Goal: Task Accomplishment & Management: Manage account settings

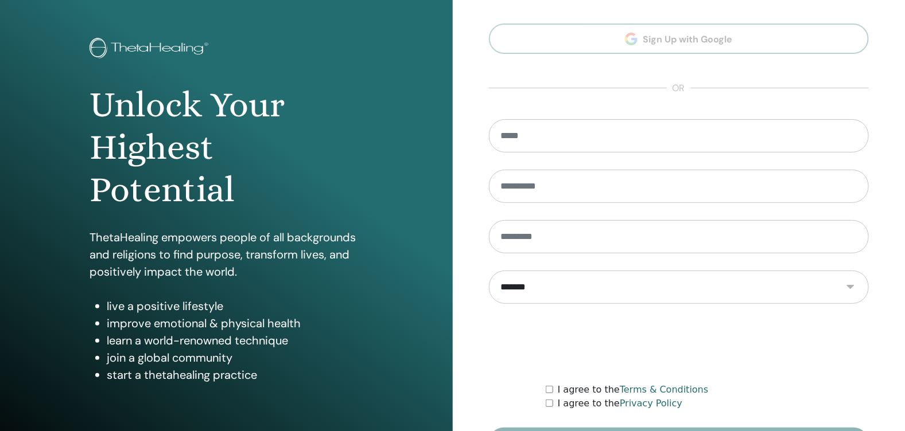
scroll to position [119, 0]
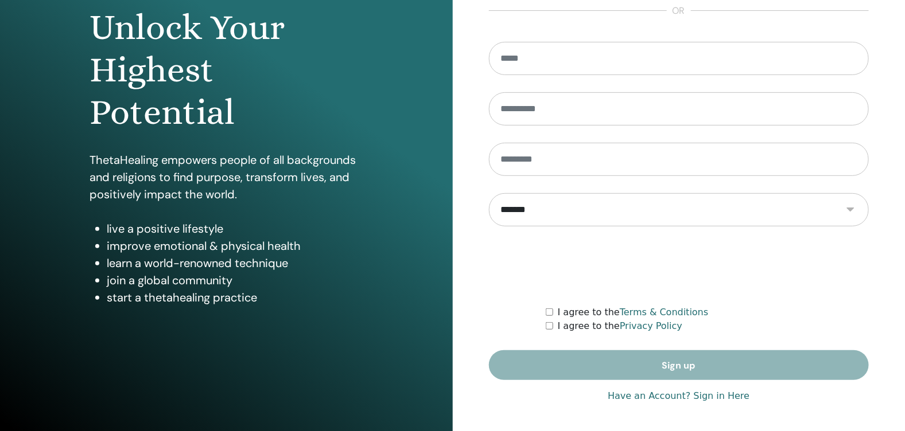
type input "**********"
click at [698, 394] on link "Have an Account? Sign in Here" at bounding box center [679, 397] width 142 height 14
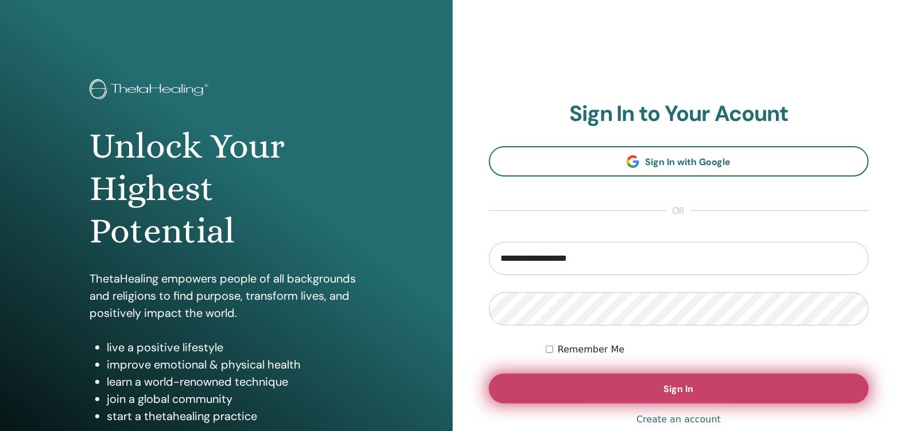
click at [702, 386] on button "Sign In" at bounding box center [679, 389] width 380 height 30
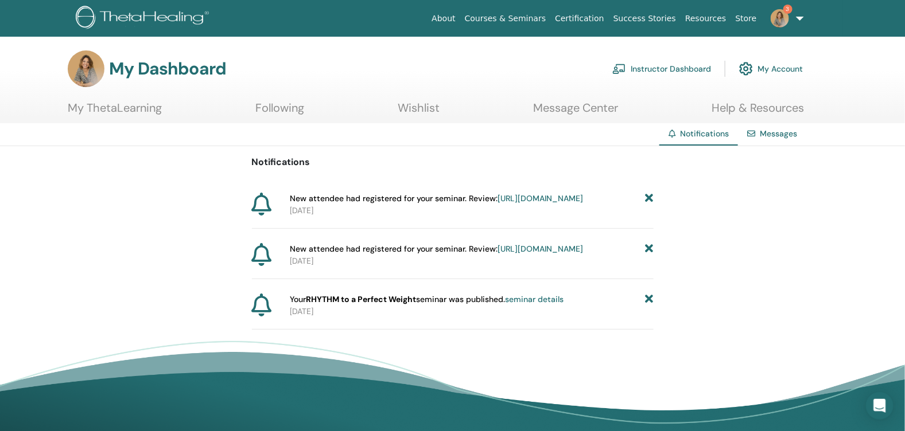
click at [647, 306] on icon at bounding box center [649, 300] width 8 height 12
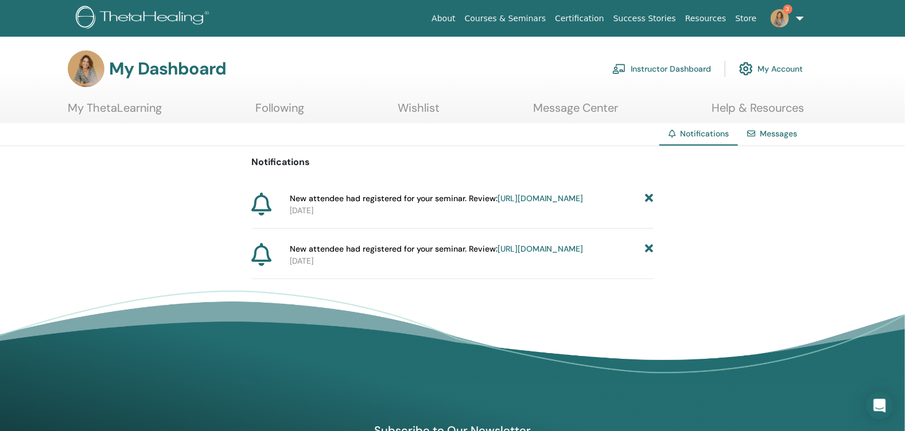
click at [669, 64] on link "Instructor Dashboard" at bounding box center [661, 68] width 99 height 25
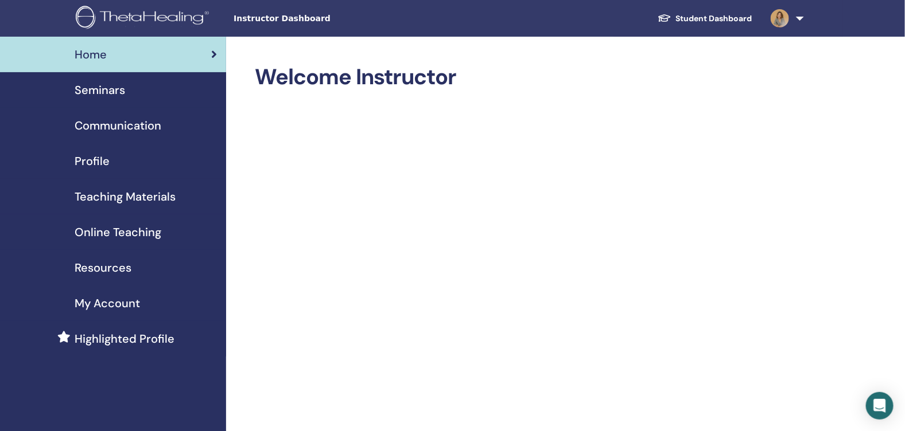
click at [130, 92] on div "Seminars" at bounding box center [113, 89] width 208 height 17
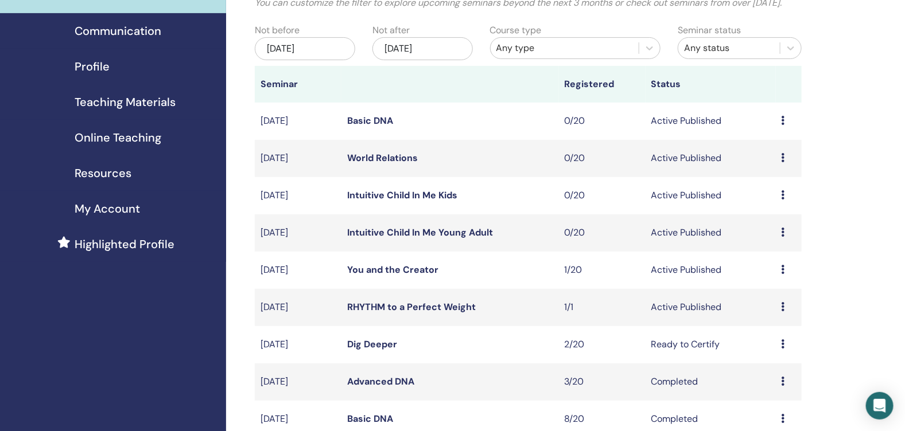
scroll to position [114, 0]
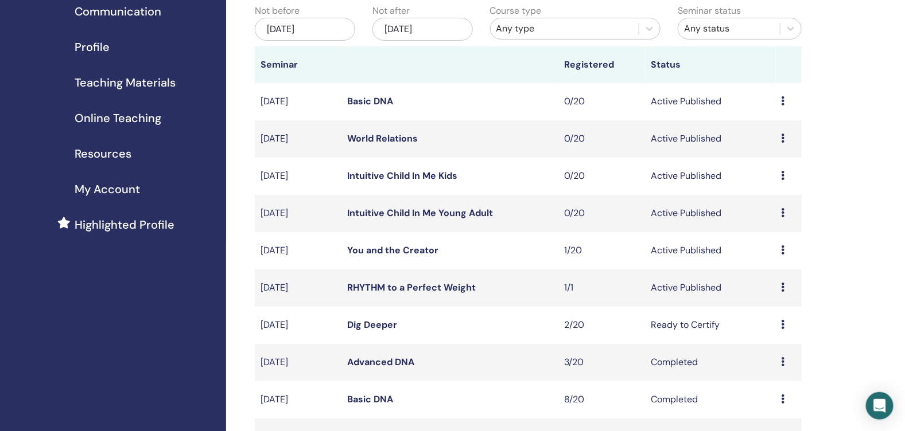
click at [443, 294] on link "RHYTHM to a Perfect Weight" at bounding box center [411, 288] width 129 height 12
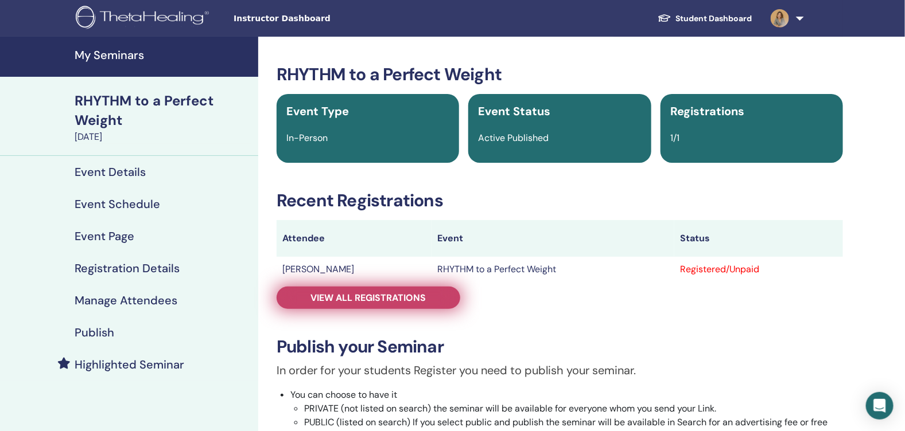
click at [364, 290] on link "View all registrations" at bounding box center [369, 298] width 184 height 22
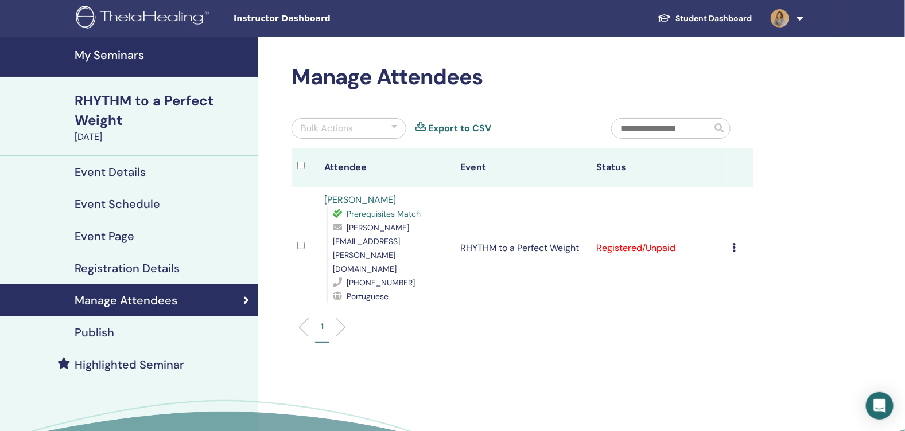
click at [734, 243] on icon at bounding box center [733, 247] width 3 height 9
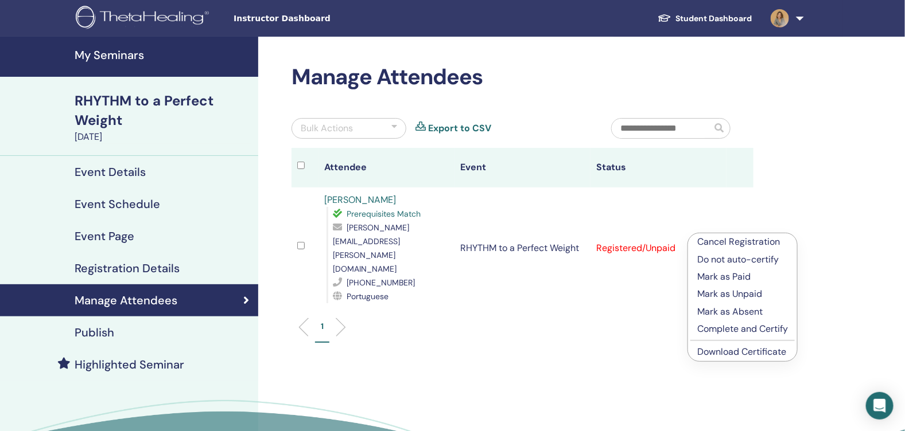
click at [731, 329] on p "Complete and Certify" at bounding box center [742, 329] width 91 height 14
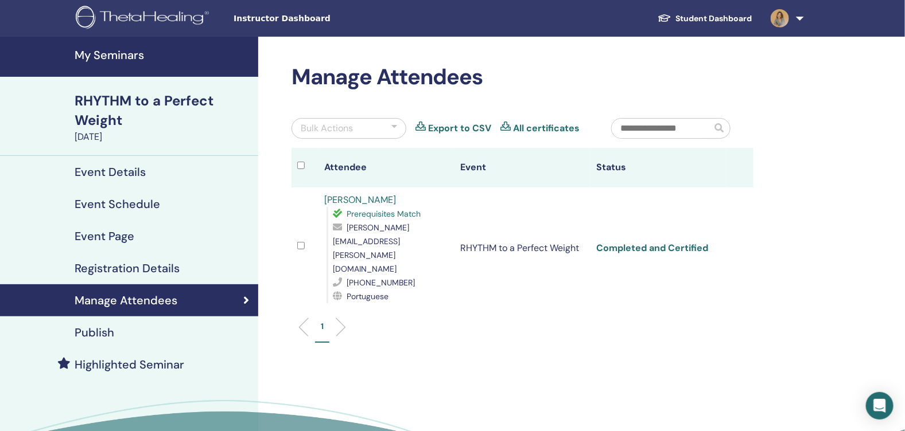
click at [642, 242] on link "Completed and Certified" at bounding box center [652, 248] width 112 height 12
click at [488, 64] on h2 "Manage Attendees" at bounding box center [522, 77] width 462 height 26
click at [114, 57] on h4 "My Seminars" at bounding box center [163, 55] width 177 height 14
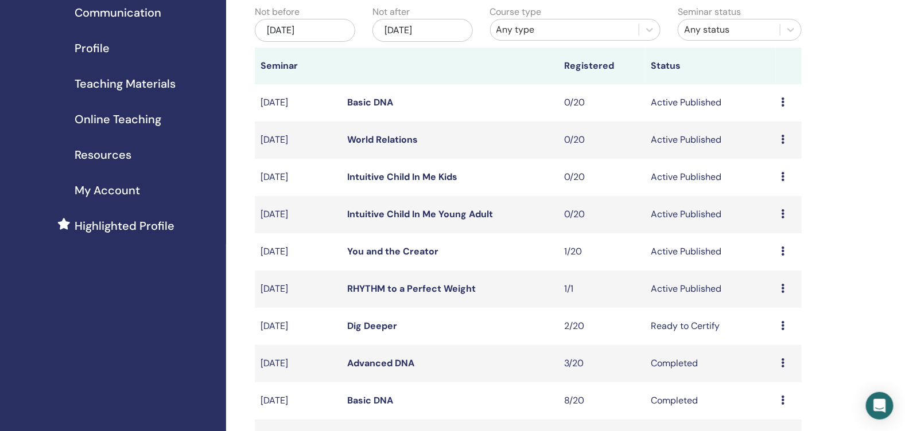
scroll to position [114, 0]
click at [391, 331] on link "Dig Deeper" at bounding box center [372, 325] width 50 height 12
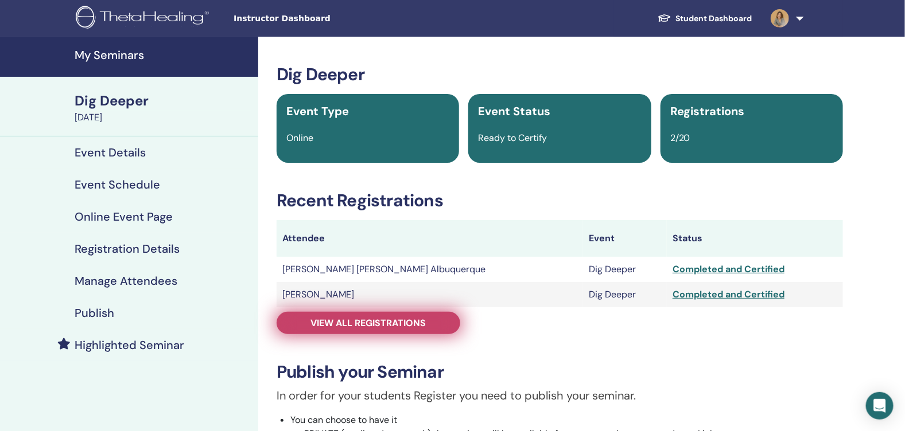
click at [404, 324] on span "View all registrations" at bounding box center [368, 323] width 115 height 12
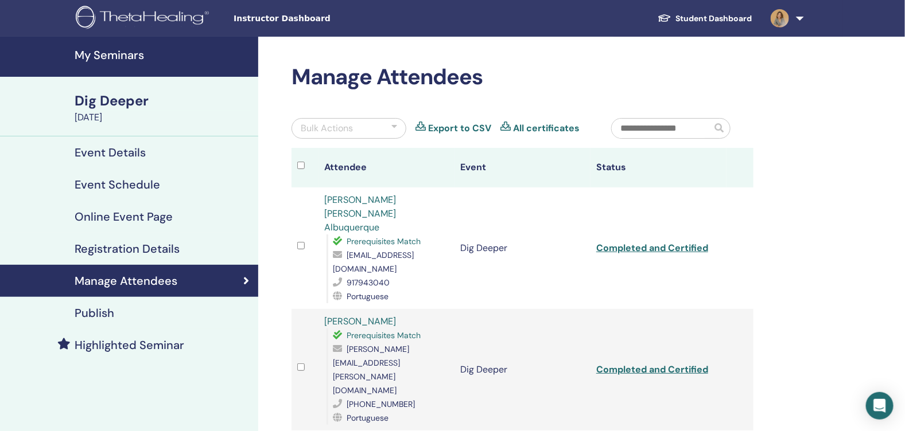
click at [110, 53] on h4 "My Seminars" at bounding box center [163, 55] width 177 height 14
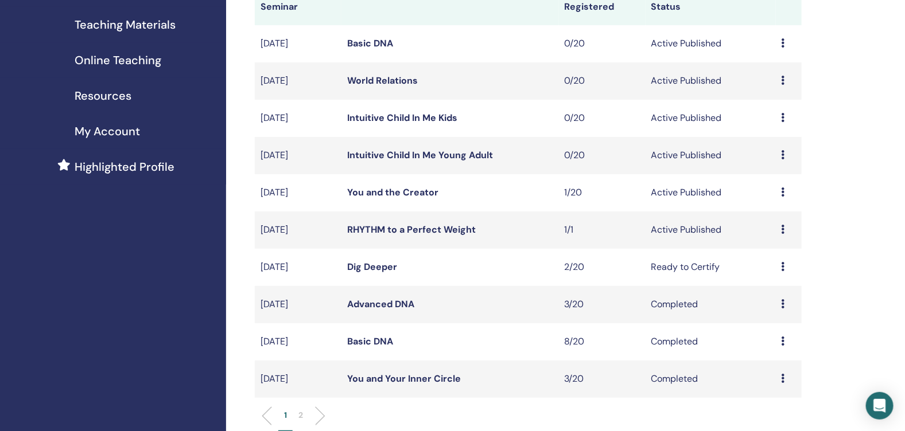
scroll to position [229, 0]
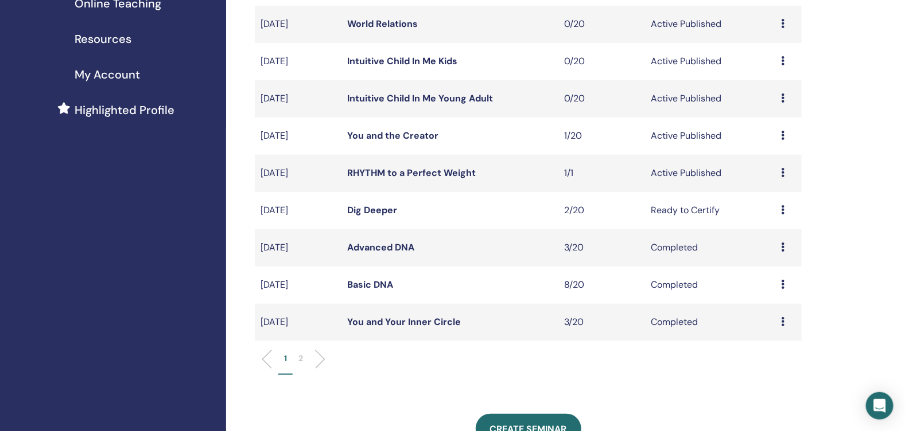
click at [785, 217] on div "Preview Edit Attendees Cancel" at bounding box center [788, 211] width 14 height 14
click at [687, 223] on td "Ready to Certify" at bounding box center [710, 210] width 130 height 37
click at [373, 216] on link "Dig Deeper" at bounding box center [372, 210] width 50 height 12
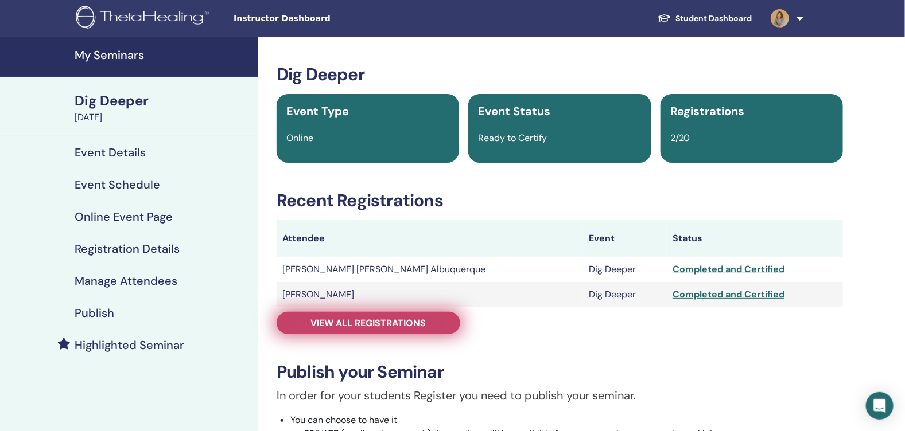
click at [399, 327] on span "View all registrations" at bounding box center [368, 323] width 115 height 12
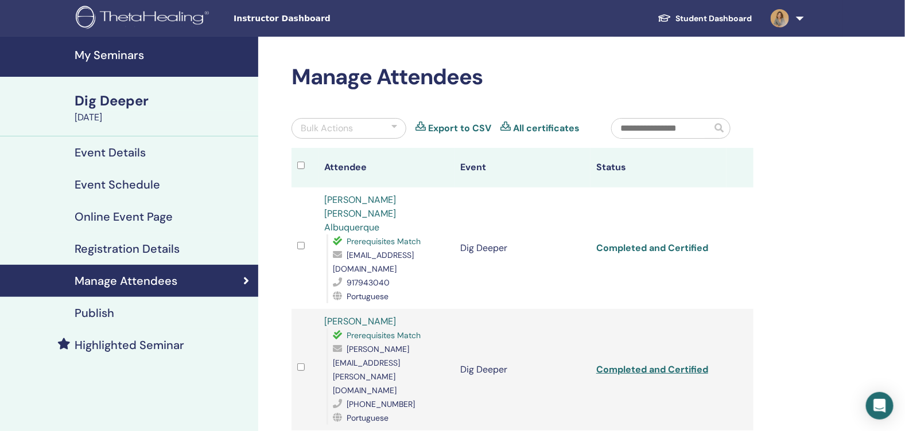
click at [677, 242] on link "Completed and Certified" at bounding box center [652, 248] width 112 height 12
click at [118, 57] on h4 "My Seminars" at bounding box center [163, 55] width 177 height 14
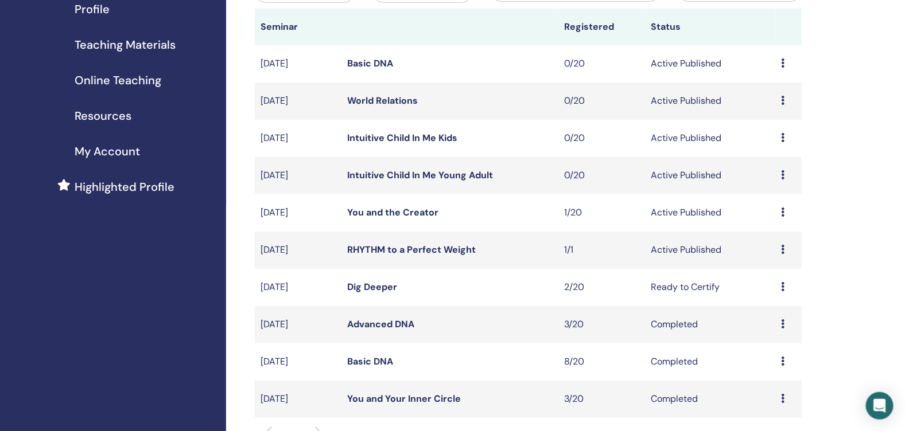
scroll to position [172, 0]
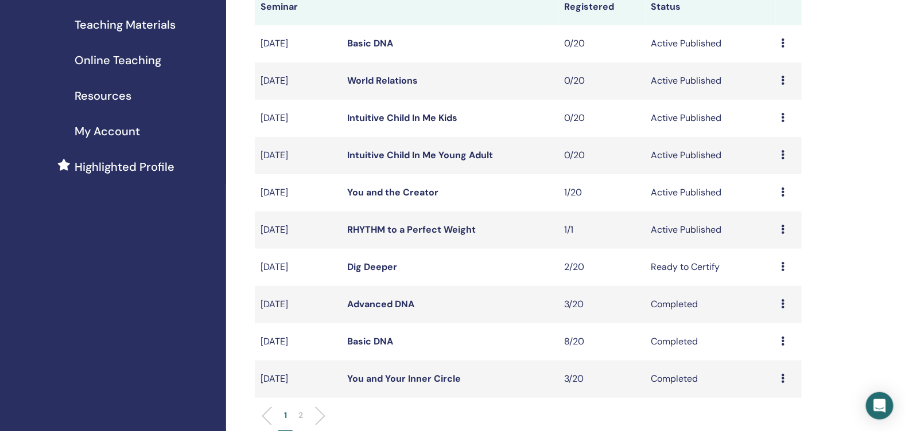
click at [391, 199] on link "You and the Creator" at bounding box center [392, 192] width 91 height 12
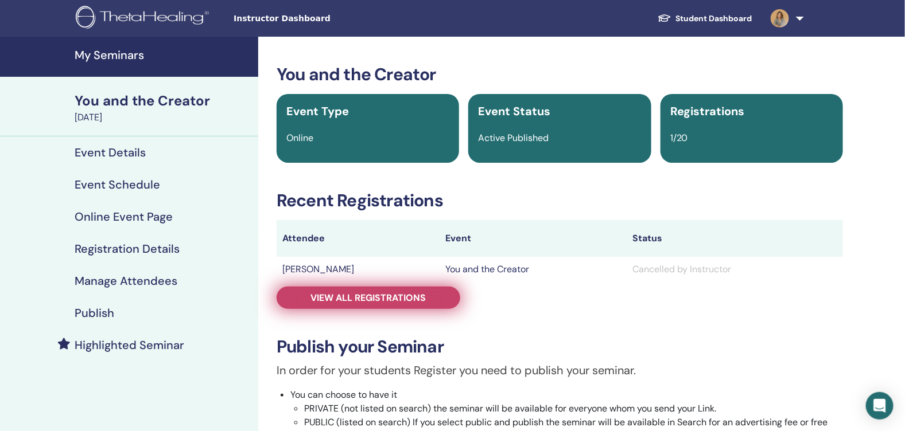
click at [425, 295] on span "View all registrations" at bounding box center [368, 298] width 115 height 12
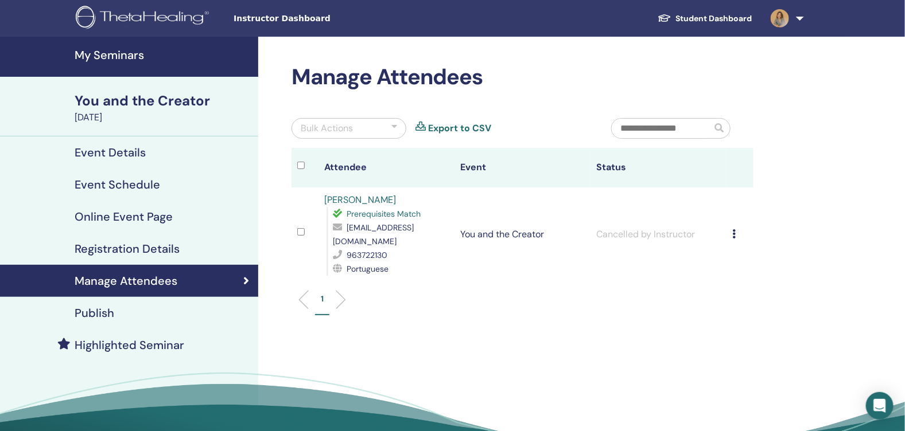
click at [105, 310] on h4 "Publish" at bounding box center [95, 313] width 40 height 14
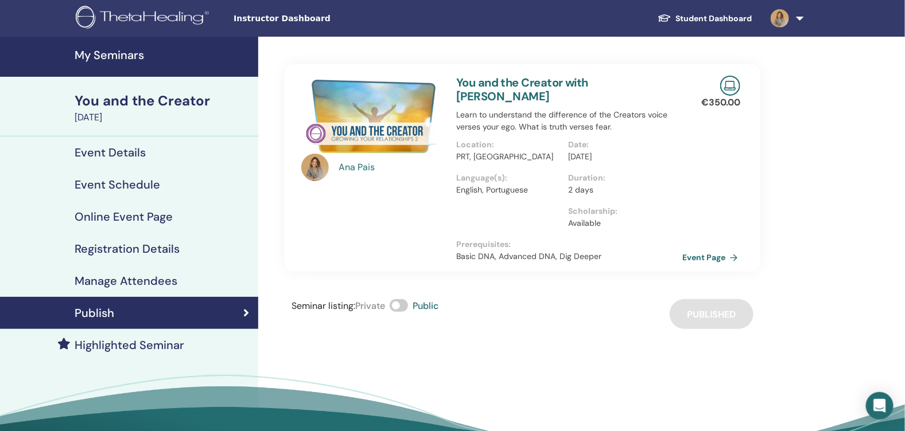
click at [706, 249] on link "Event Page" at bounding box center [712, 257] width 60 height 17
